Goal: Task Accomplishment & Management: Use online tool/utility

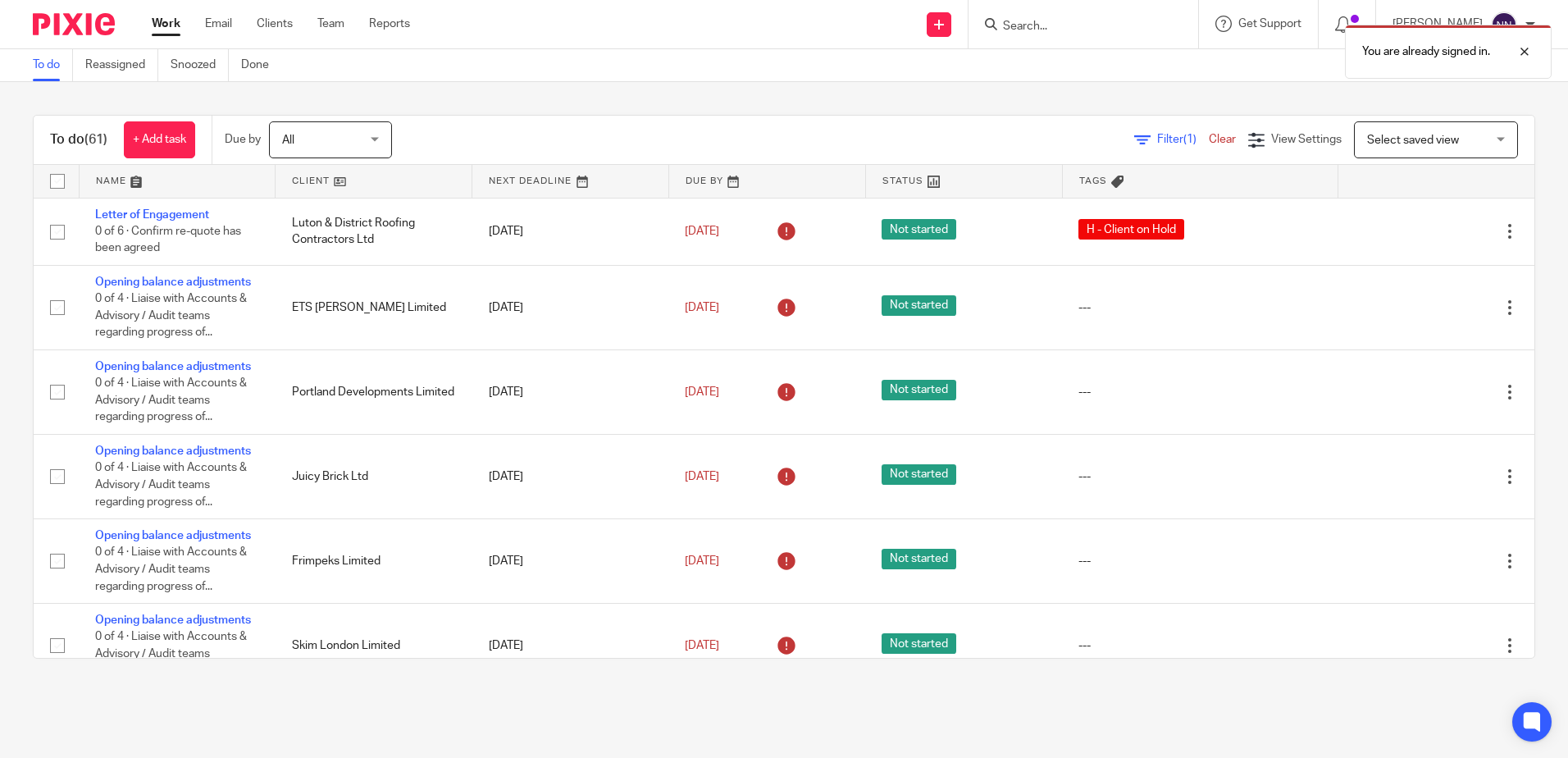
click at [300, 178] on link at bounding box center [373, 181] width 196 height 33
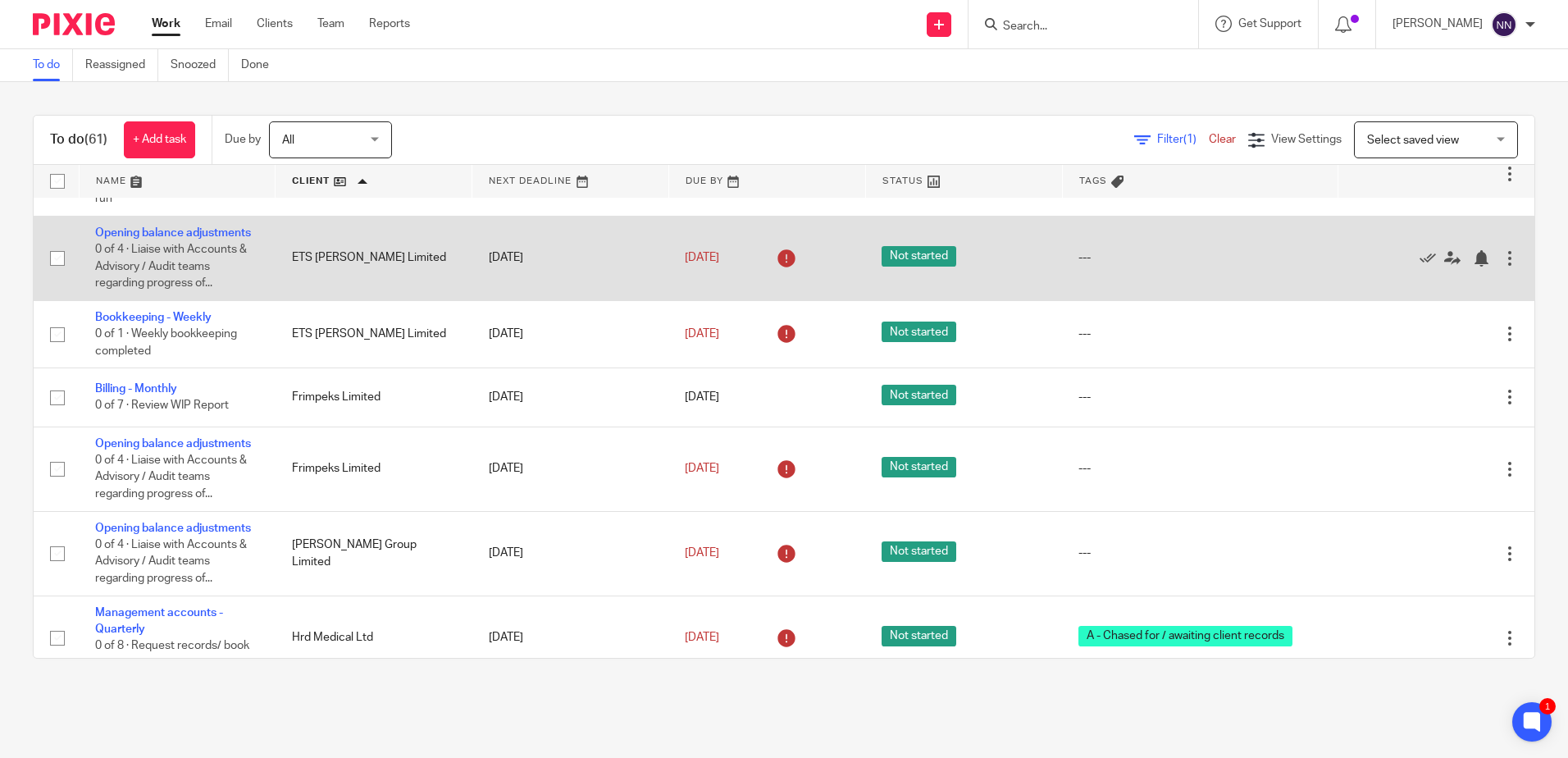
scroll to position [820, 0]
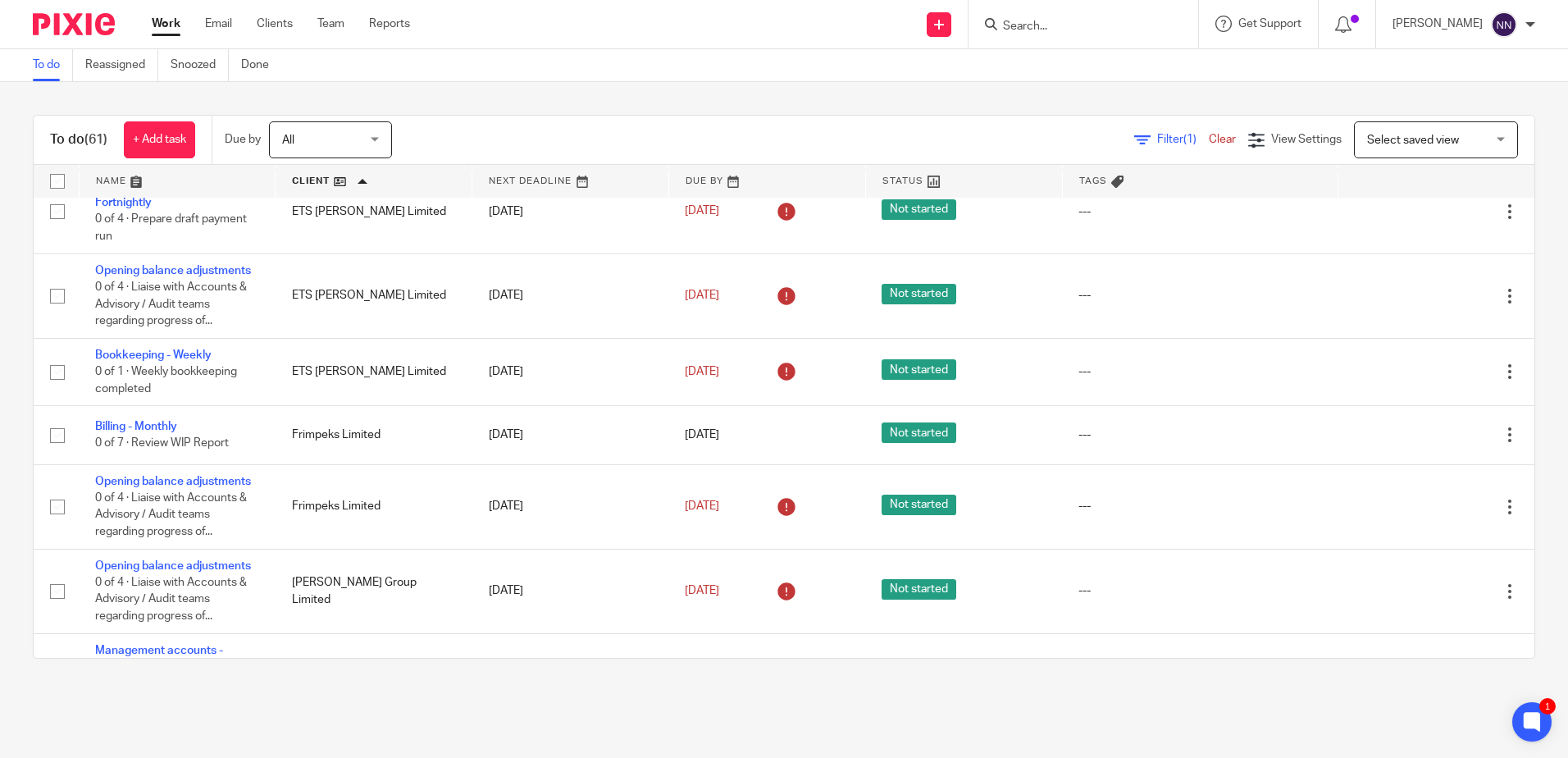
click at [1094, 34] on input "Search" at bounding box center [1075, 27] width 148 height 15
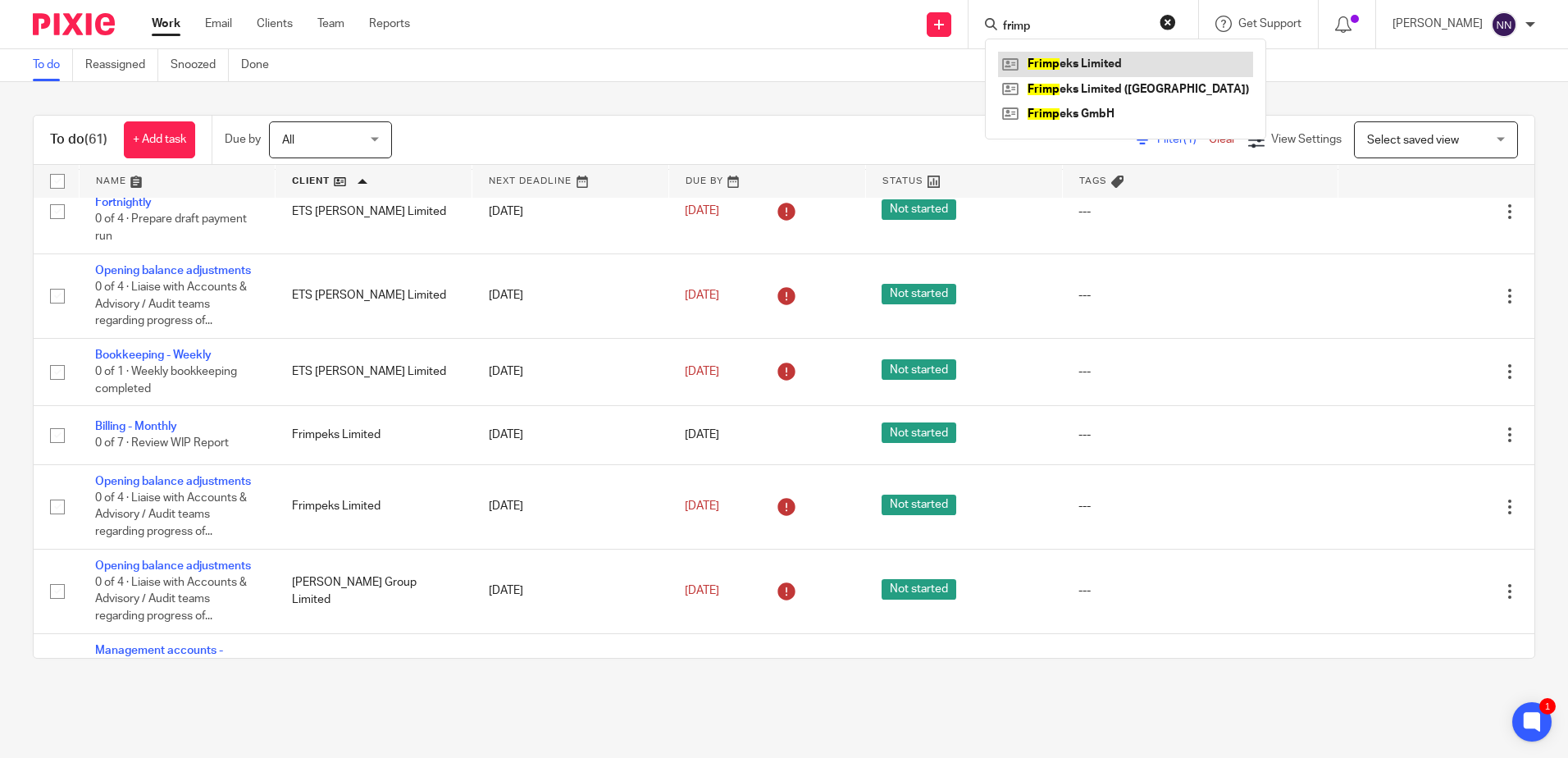
type input "frimp"
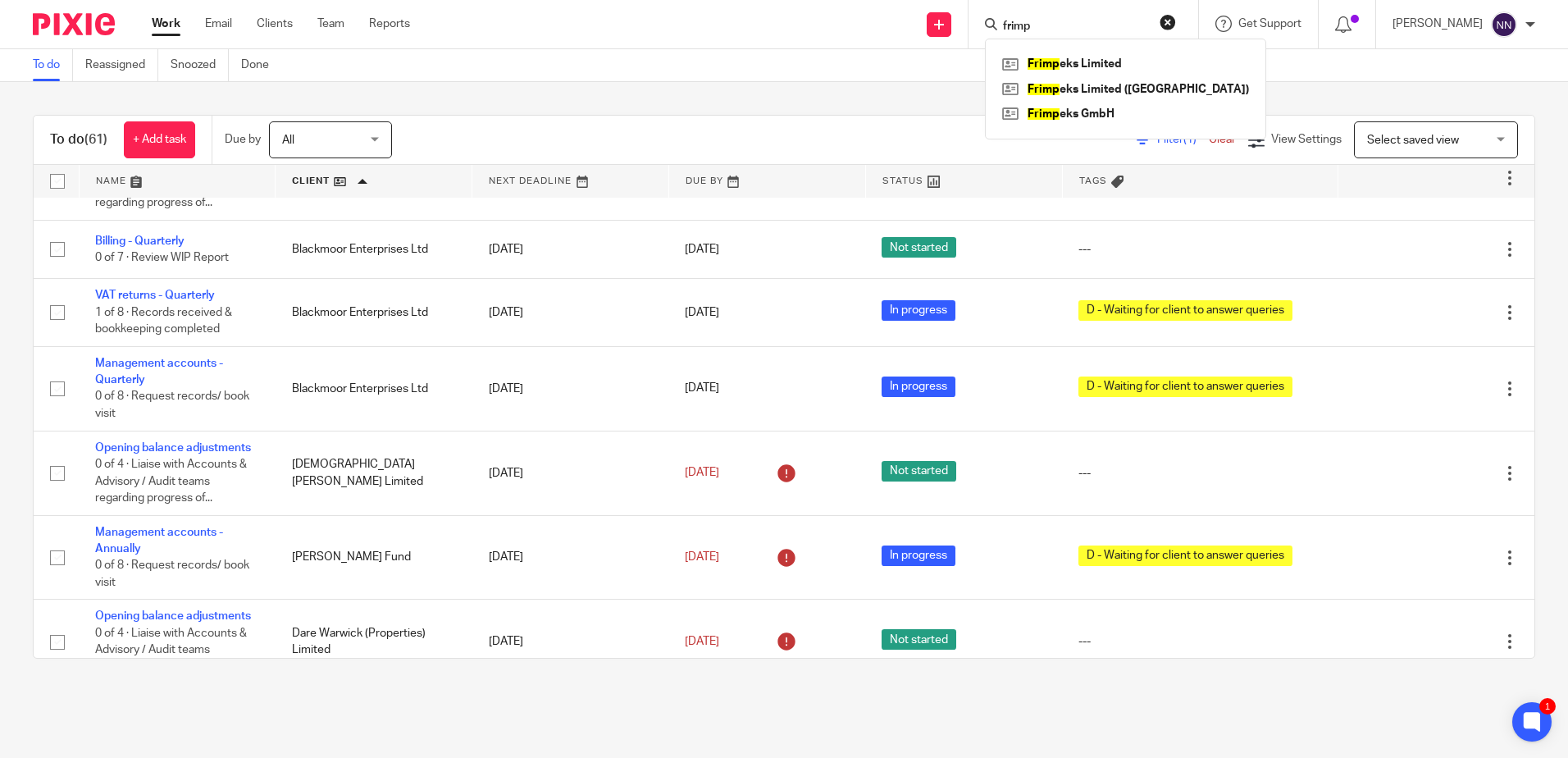
scroll to position [0, 0]
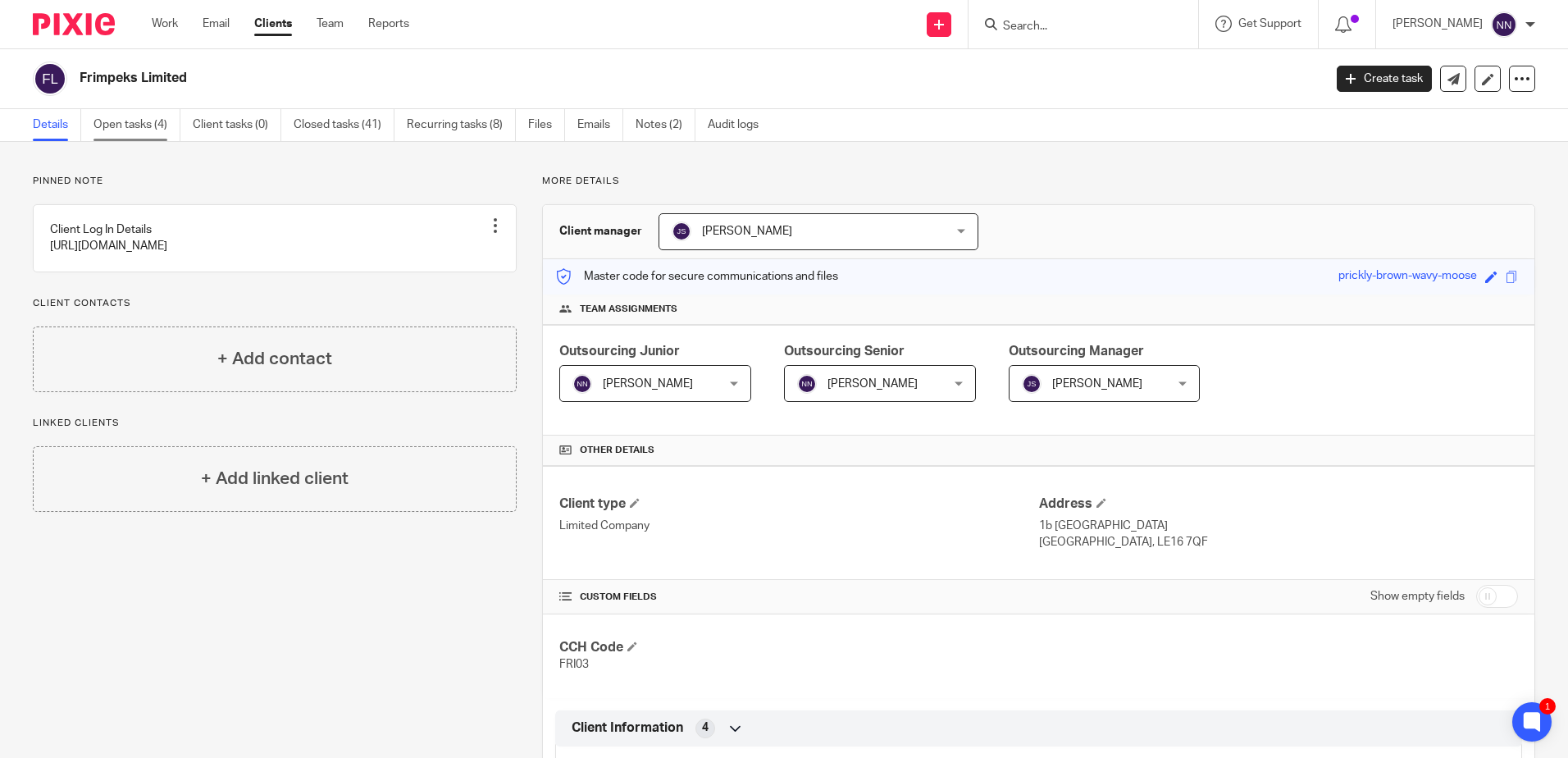
click at [117, 125] on link "Open tasks (4)" at bounding box center [137, 125] width 87 height 32
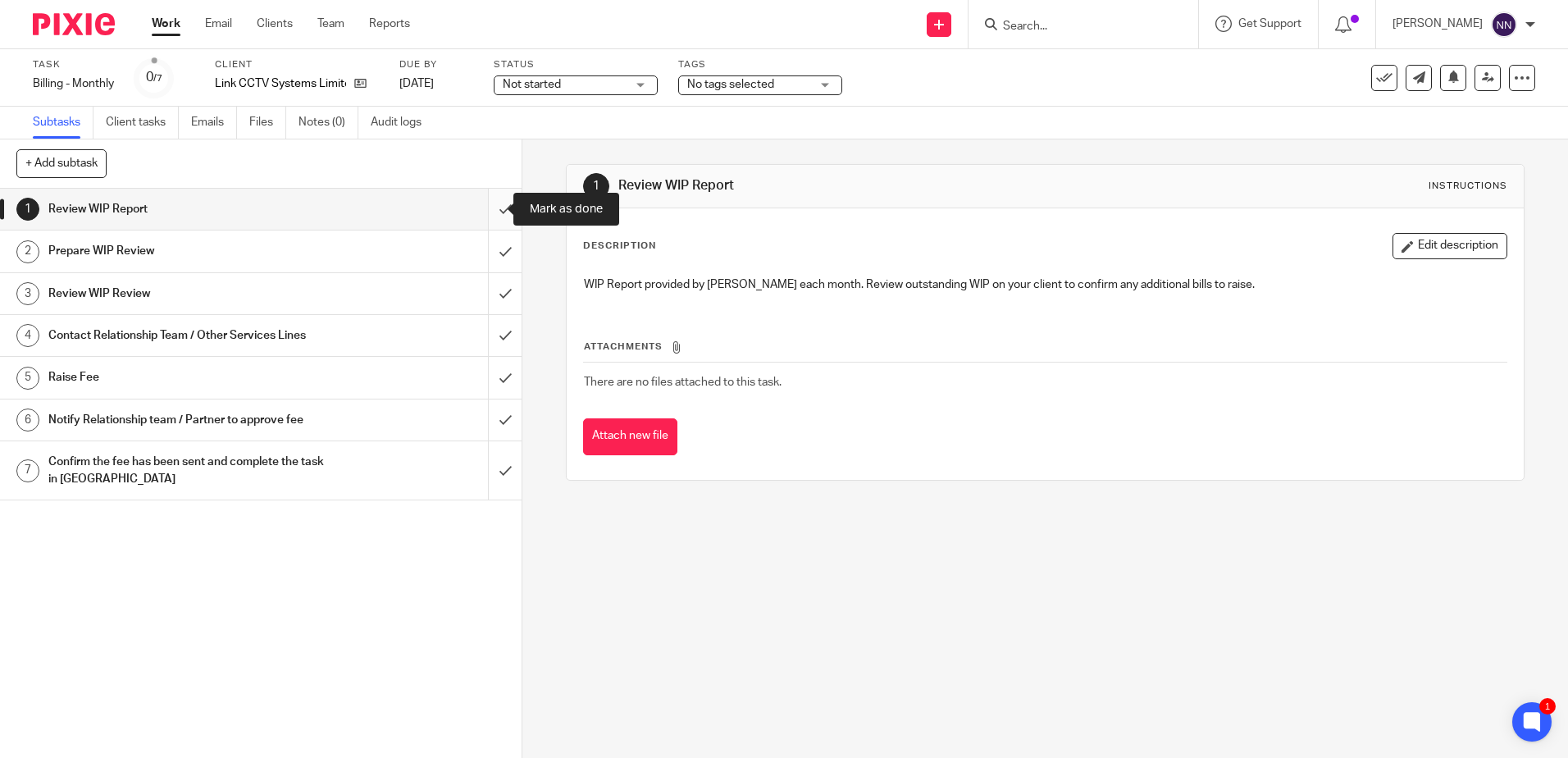
click at [490, 207] on input "submit" at bounding box center [261, 209] width 522 height 41
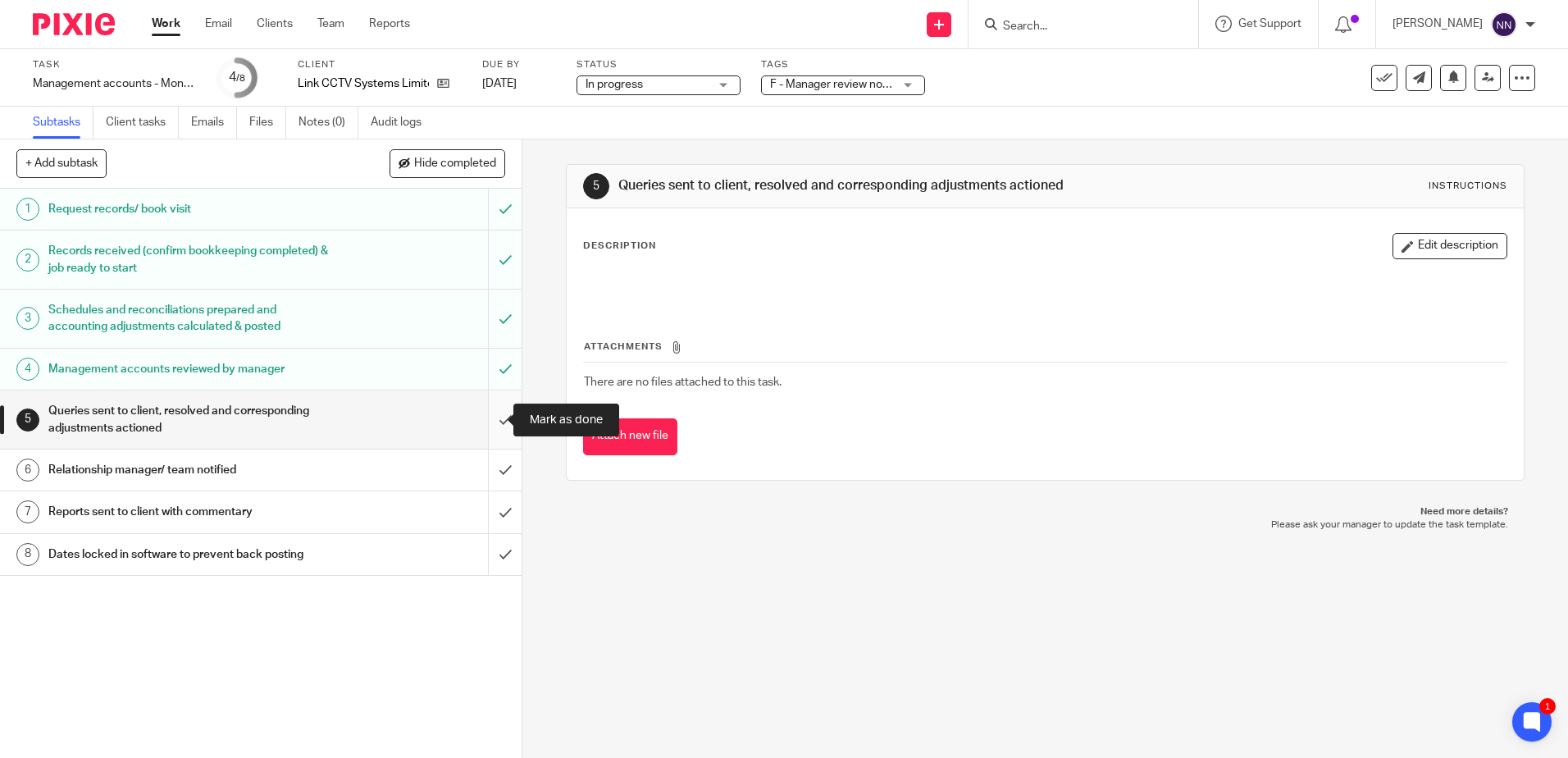
click at [491, 421] on input "submit" at bounding box center [261, 419] width 522 height 58
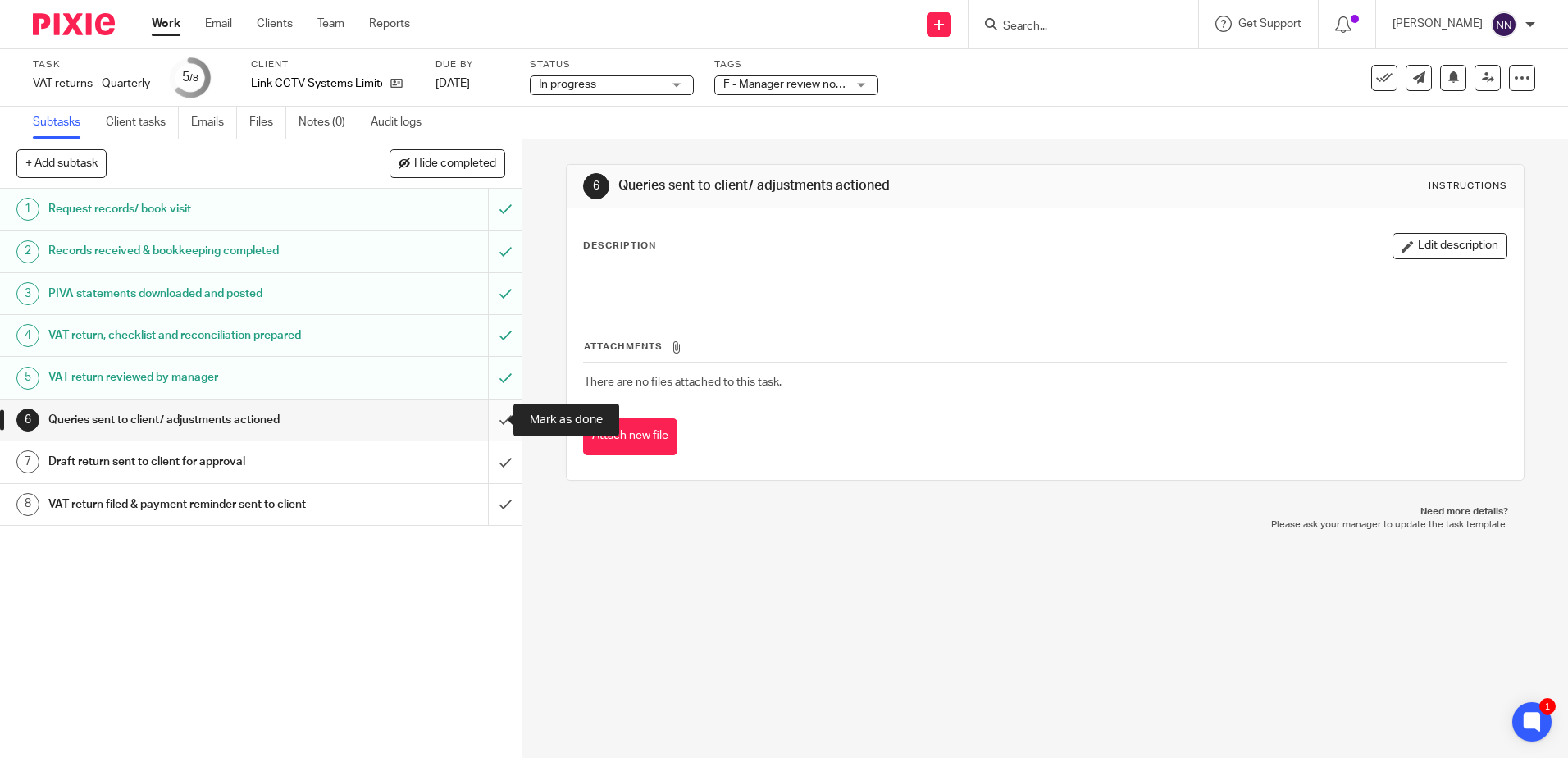
click at [489, 424] on input "submit" at bounding box center [261, 419] width 522 height 41
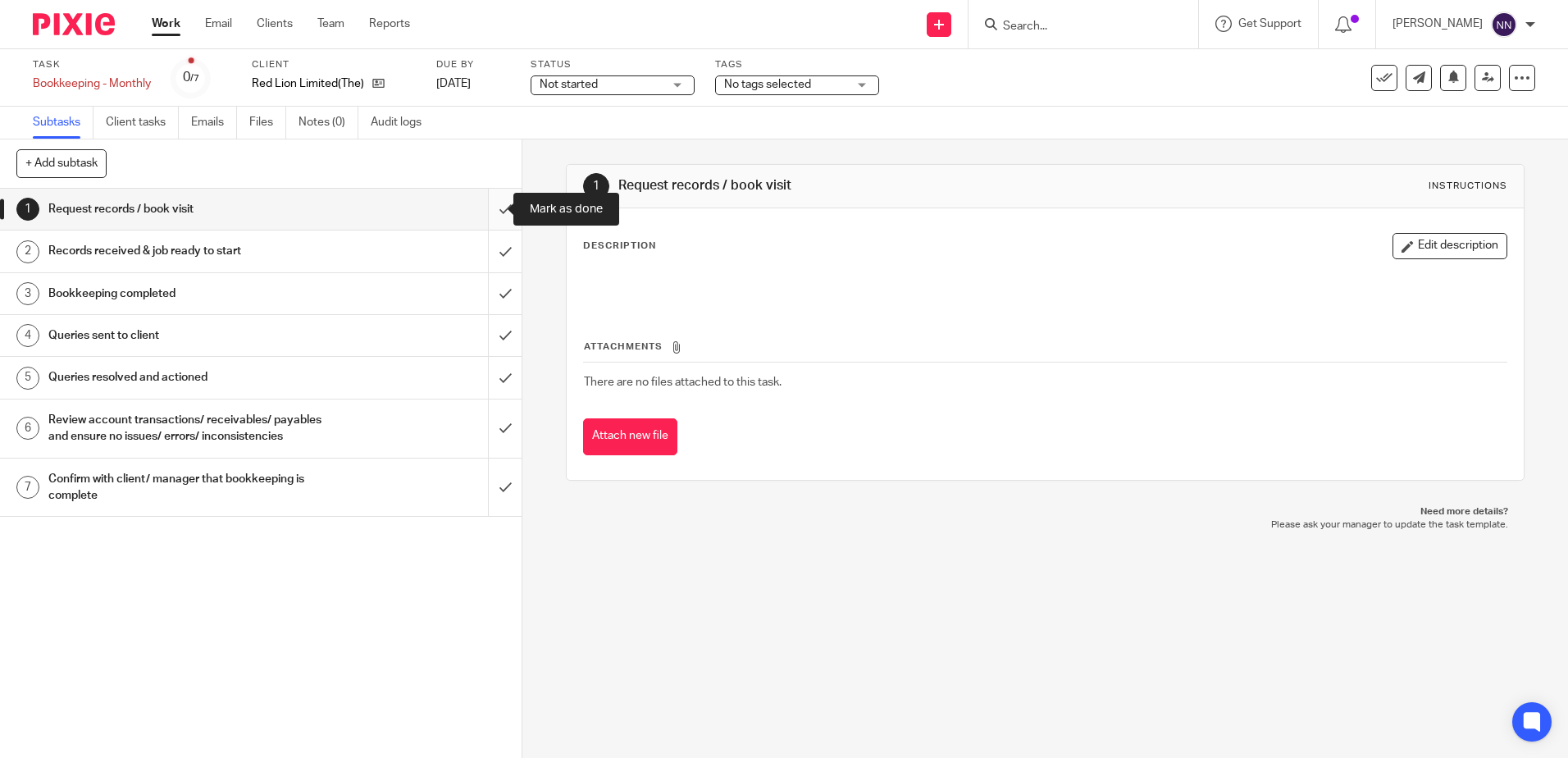
click at [491, 206] on input "submit" at bounding box center [261, 209] width 522 height 41
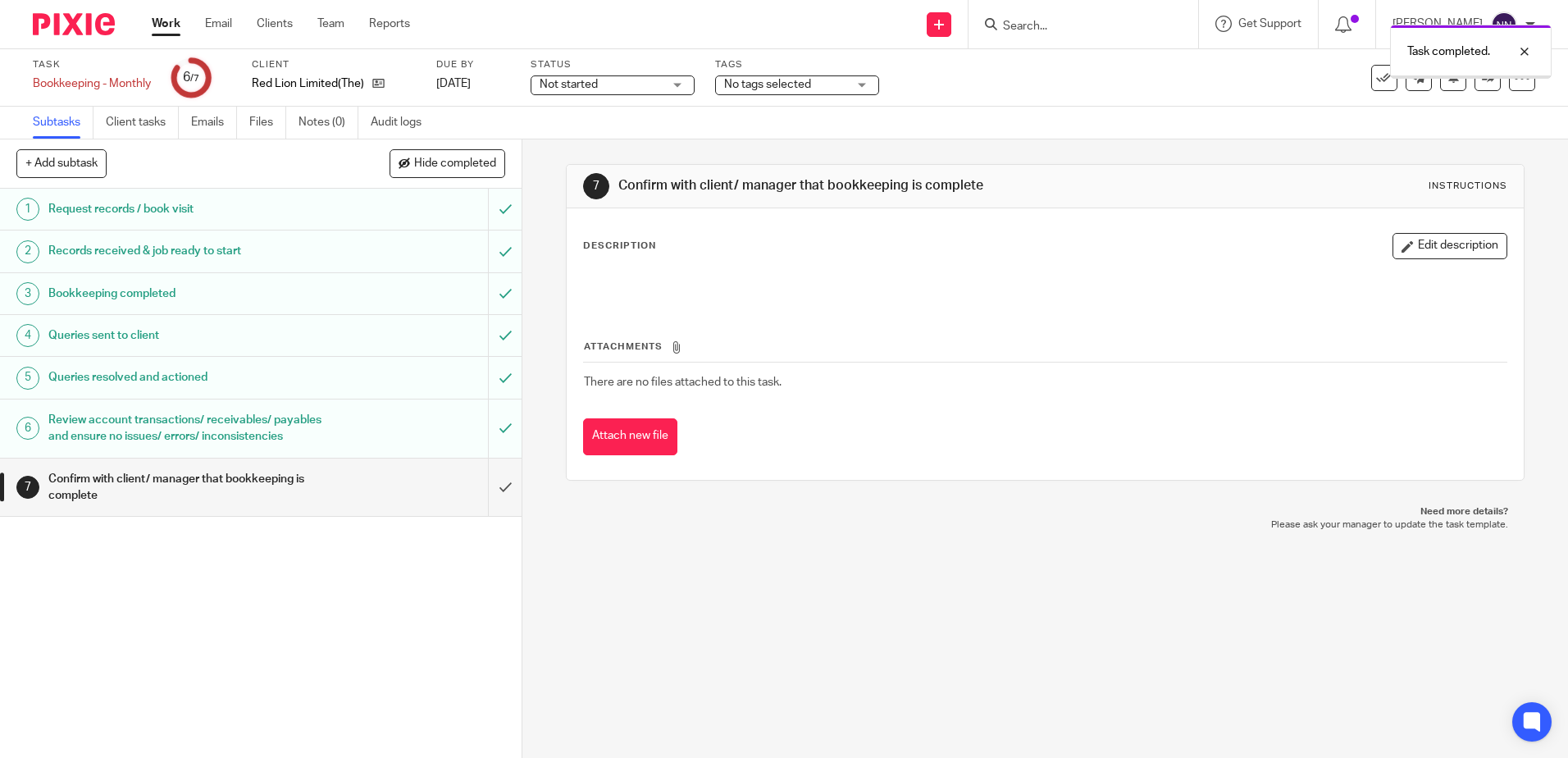
click at [487, 500] on input "submit" at bounding box center [261, 488] width 522 height 58
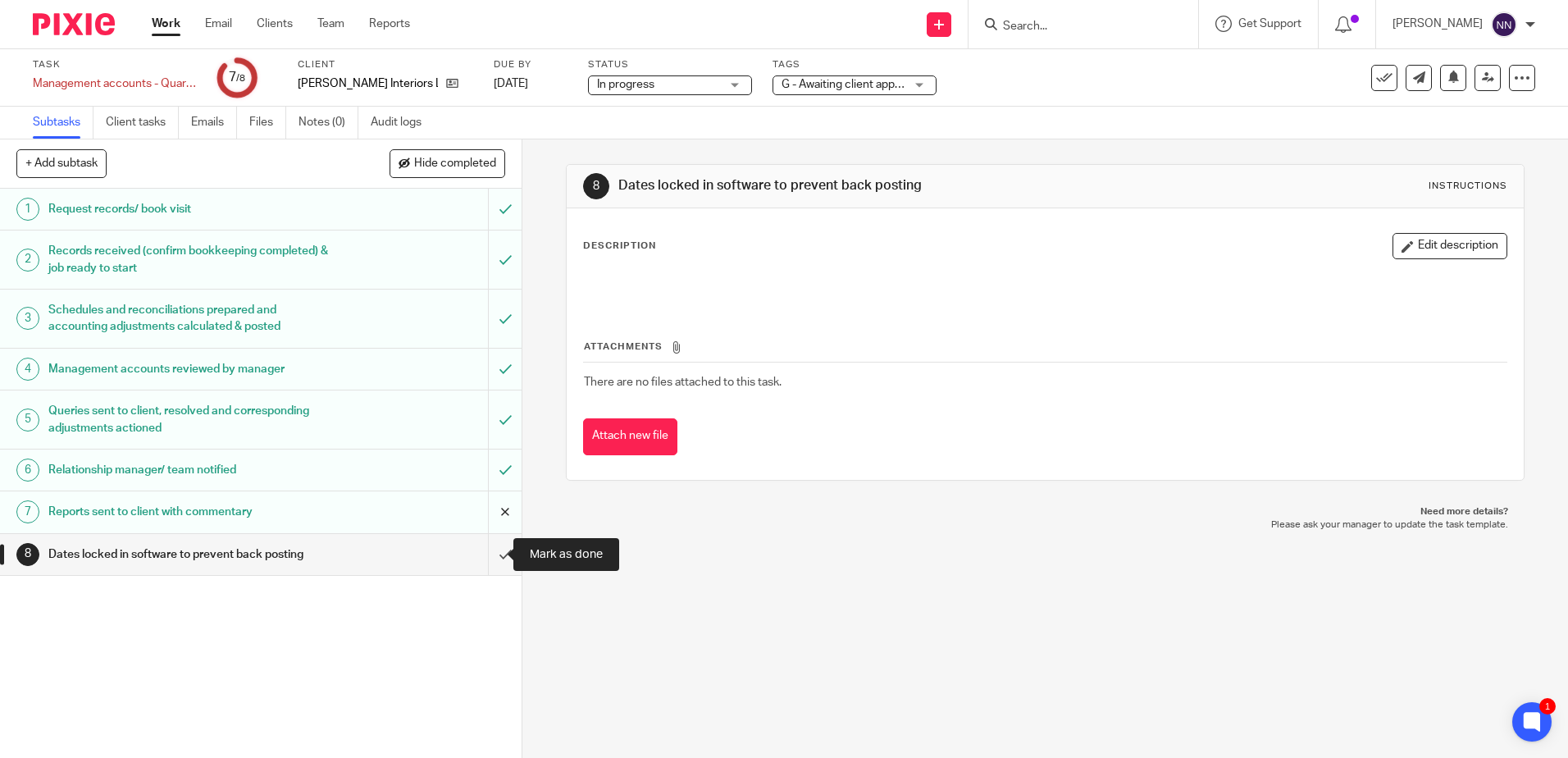
drag, startPoint x: 496, startPoint y: 554, endPoint x: 502, endPoint y: 532, distance: 22.8
click at [496, 554] on input "submit" at bounding box center [261, 554] width 522 height 41
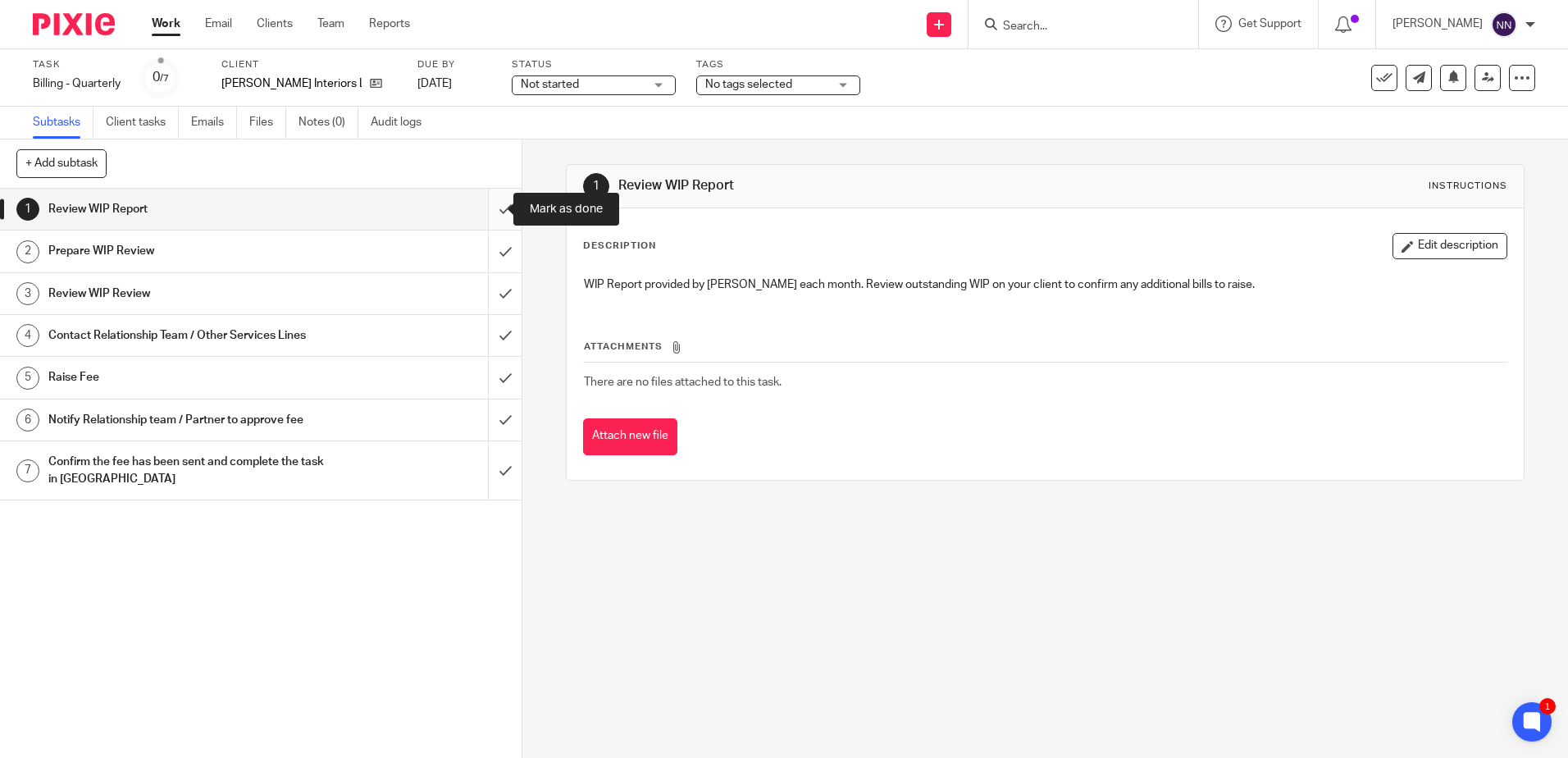
click at [490, 208] on input "submit" at bounding box center [261, 209] width 522 height 41
